Goal: Task Accomplishment & Management: Complete application form

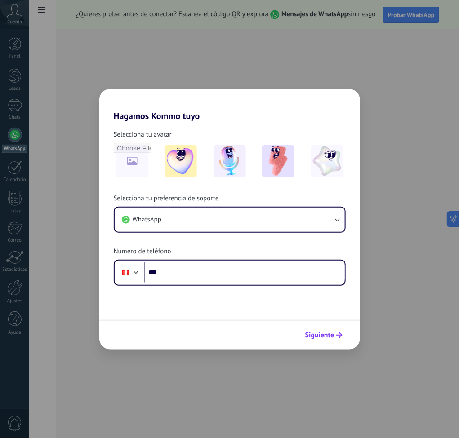
click at [330, 332] on span "Siguiente" at bounding box center [319, 335] width 29 height 6
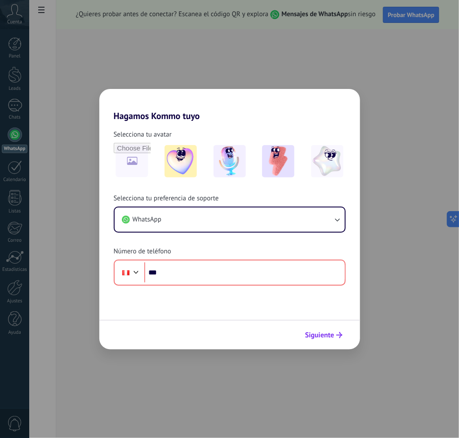
click at [330, 332] on span "Siguiente" at bounding box center [319, 335] width 29 height 6
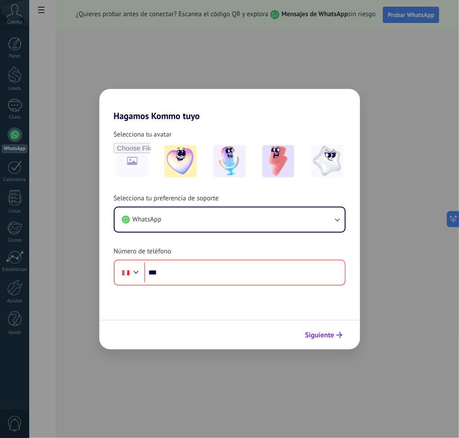
click at [330, 332] on span "Siguiente" at bounding box center [319, 335] width 29 height 6
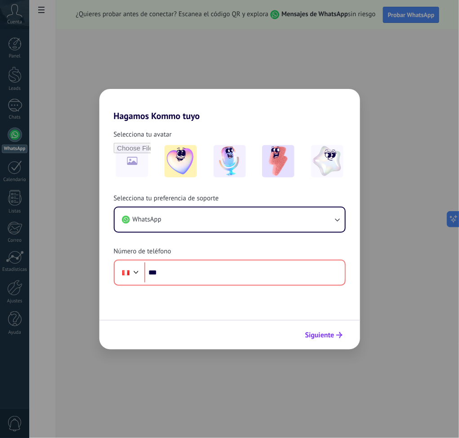
click at [330, 332] on span "Siguiente" at bounding box center [319, 335] width 29 height 6
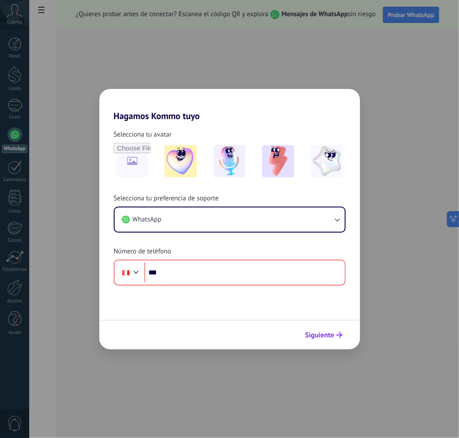
click at [330, 332] on span "Siguiente" at bounding box center [319, 335] width 29 height 6
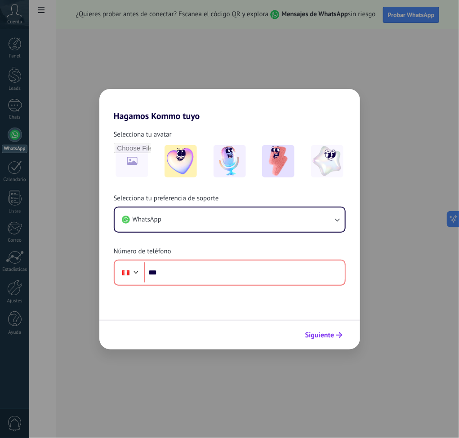
click at [330, 332] on span "Siguiente" at bounding box center [319, 335] width 29 height 6
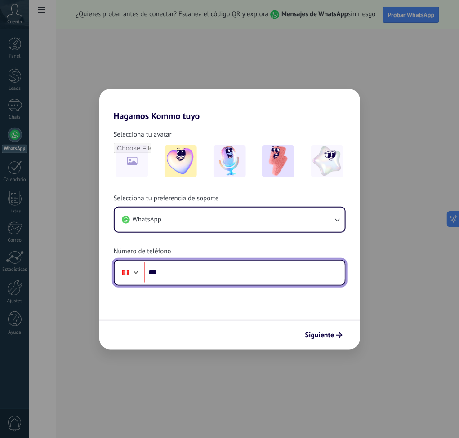
click at [268, 267] on input "***" at bounding box center [244, 273] width 201 height 21
type input "**********"
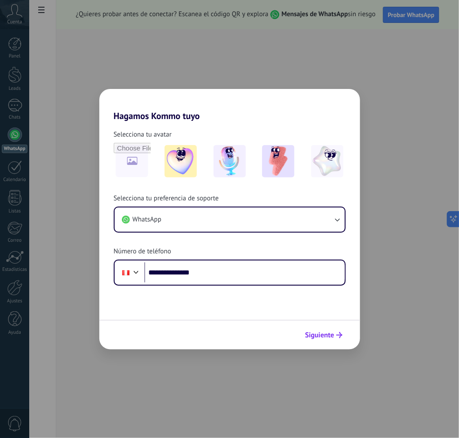
click at [320, 336] on span "Siguiente" at bounding box center [319, 335] width 29 height 6
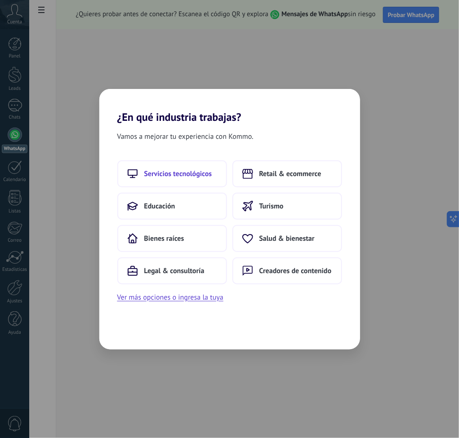
click at [174, 171] on span "Servicios tecnológicos" at bounding box center [178, 173] width 68 height 9
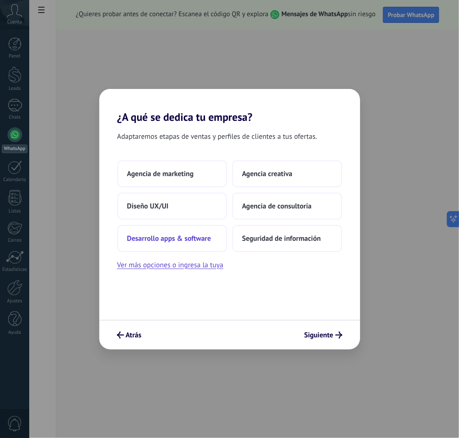
click at [204, 239] on span "Desarrollo apps & software" at bounding box center [169, 238] width 84 height 9
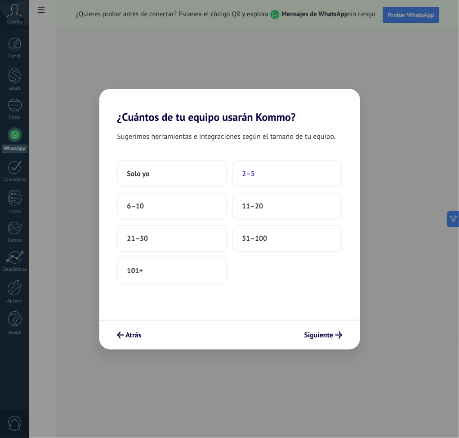
click at [241, 178] on button "2–5" at bounding box center [287, 173] width 110 height 27
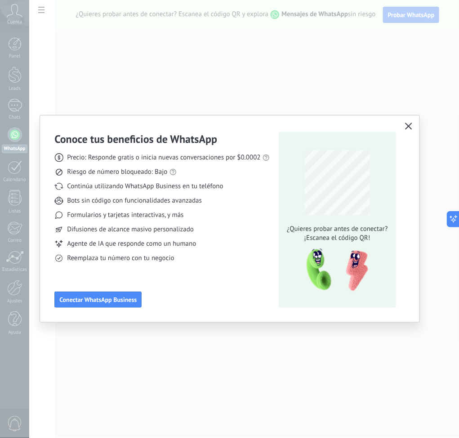
click at [411, 127] on icon "button" at bounding box center [408, 126] width 7 height 7
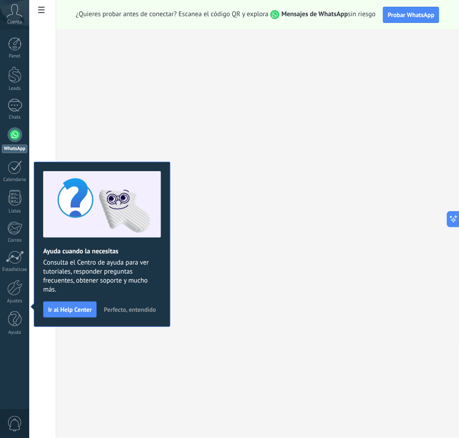
click at [9, 137] on div at bounding box center [15, 135] width 14 height 14
click at [9, 167] on div at bounding box center [15, 167] width 14 height 14
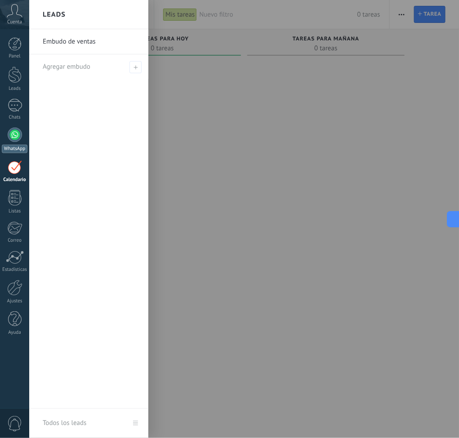
click at [14, 134] on div at bounding box center [15, 135] width 14 height 14
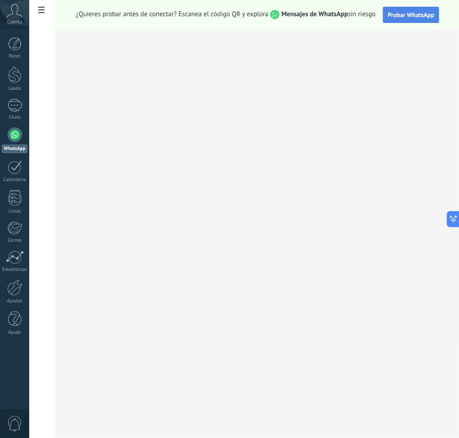
click at [410, 17] on span "Probar WhatsApp" at bounding box center [411, 15] width 47 height 8
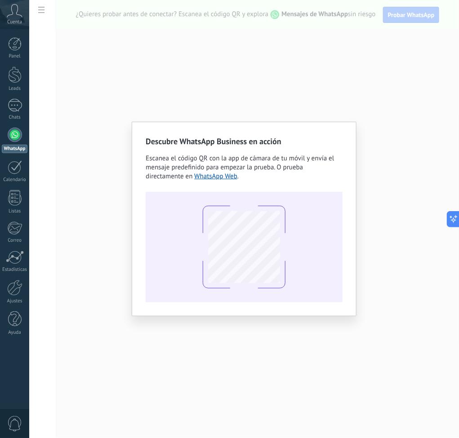
click at [312, 173] on div "Escanea el código QR con la app [PERSON_NAME] de tu móvil y envía el mensaje pr…" at bounding box center [244, 167] width 197 height 27
click at [394, 174] on div "Descubre WhatsApp Business en acción Escanea el código QR con la app de cámara …" at bounding box center [244, 219] width 430 height 438
